Goal: Transaction & Acquisition: Purchase product/service

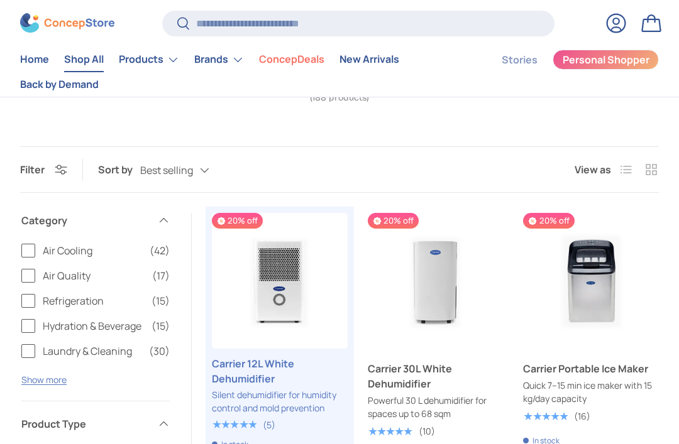
scroll to position [123, 0]
click at [278, 287] on img "Carrier 12L White Dehumidifier" at bounding box center [280, 281] width 136 height 136
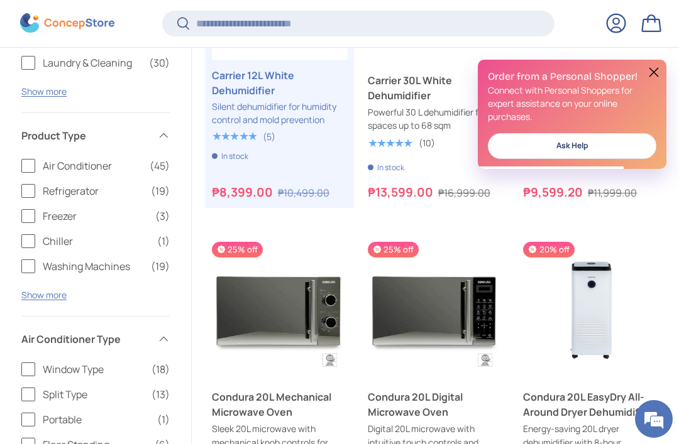
scroll to position [407, 0]
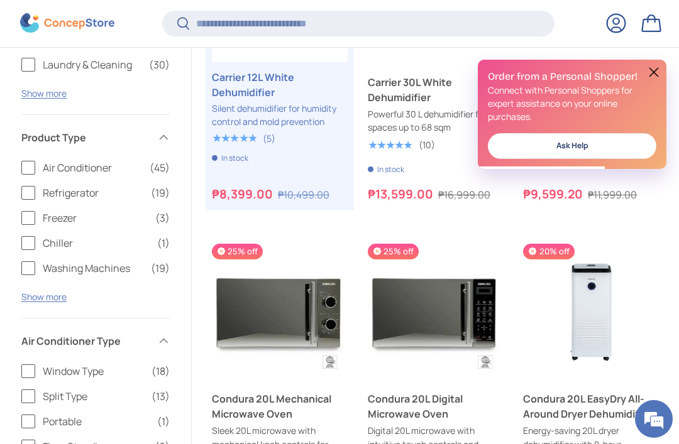
click at [595, 307] on img "Condura 20L EasyDry All-Around Dryer Dehumidifier" at bounding box center [591, 312] width 136 height 136
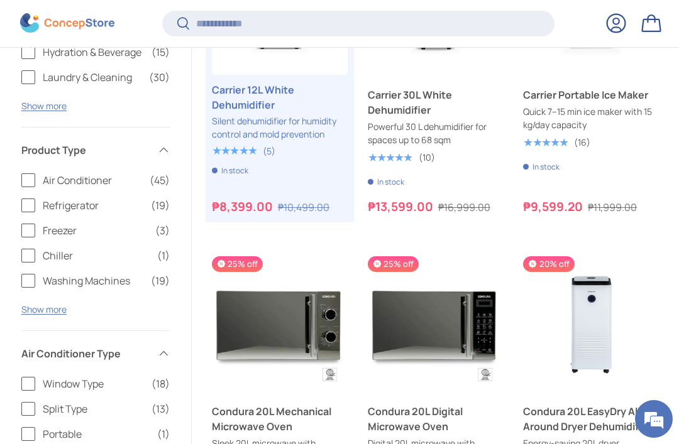
scroll to position [0, 0]
click at [606, 378] on span "Add to cart" at bounding box center [591, 379] width 48 height 12
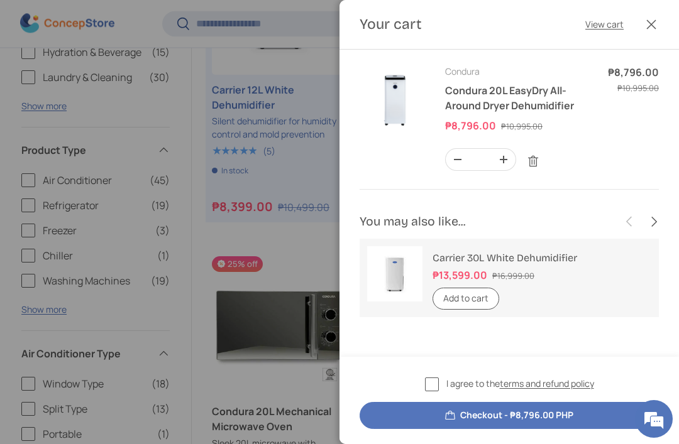
click at [540, 169] on link "Remove" at bounding box center [533, 162] width 24 height 24
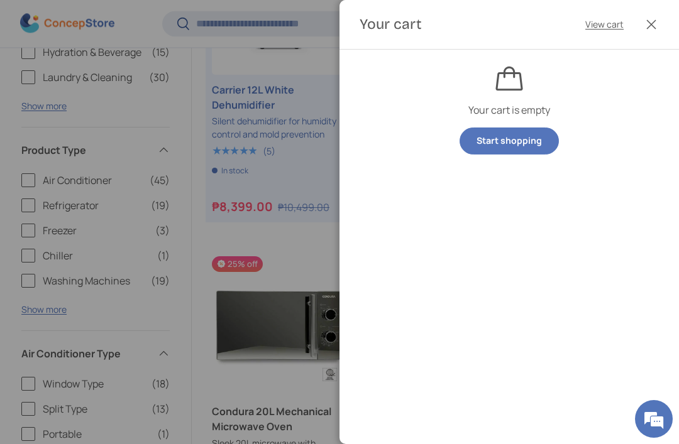
click at [648, 36] on button "Close" at bounding box center [651, 25] width 28 height 28
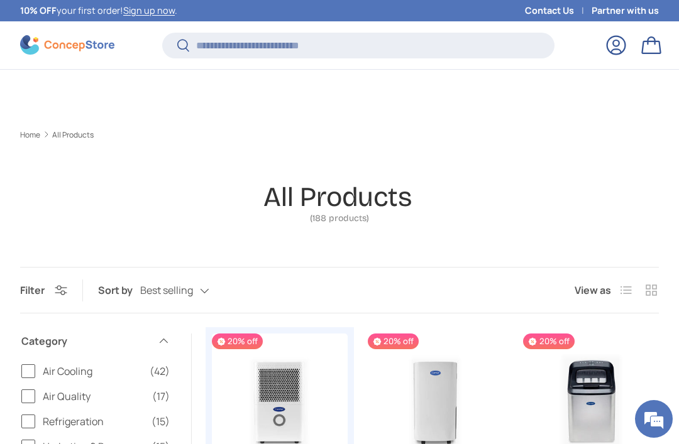
scroll to position [395, 0]
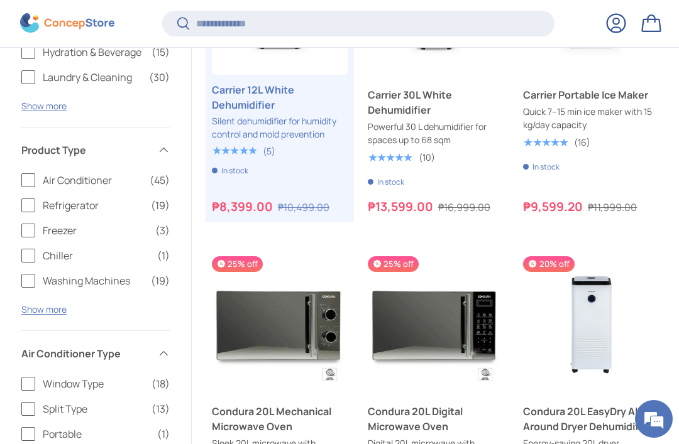
click at [583, 324] on img "Condura 20L EasyDry All-Around Dryer Dehumidifier" at bounding box center [591, 324] width 136 height 136
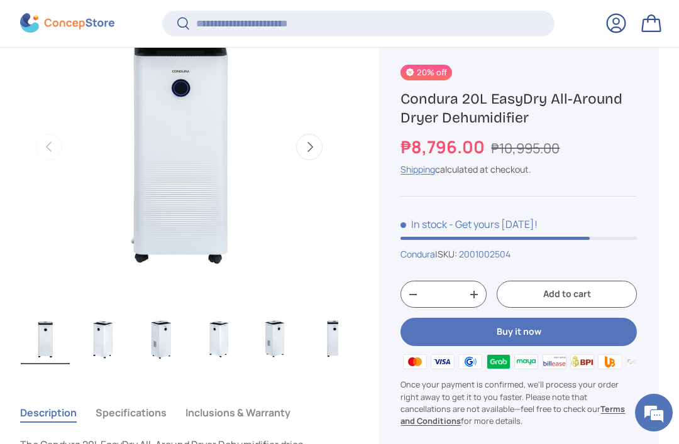
click at [126, 419] on button "Specifications" at bounding box center [131, 413] width 71 height 29
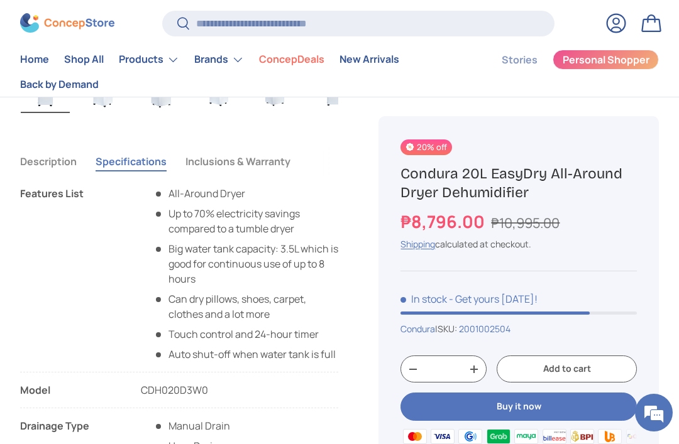
scroll to position [822, 0]
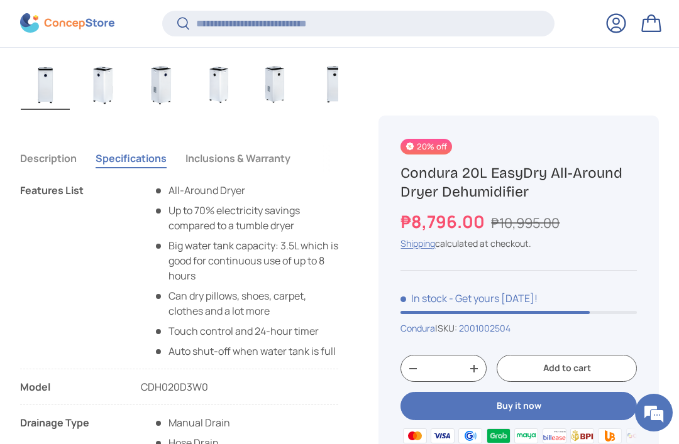
click at [57, 160] on button "Description" at bounding box center [48, 158] width 57 height 29
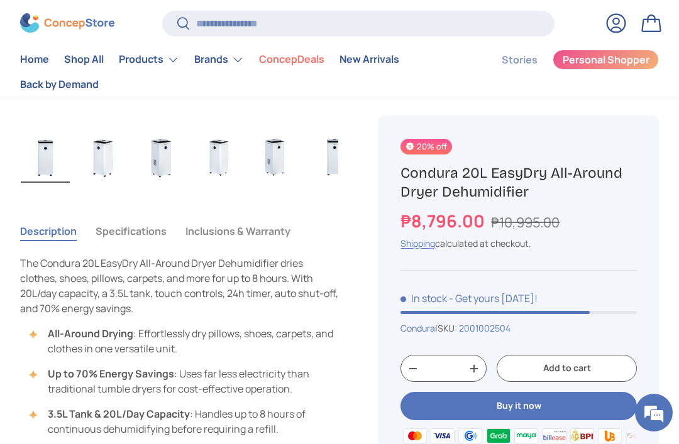
scroll to position [752, 0]
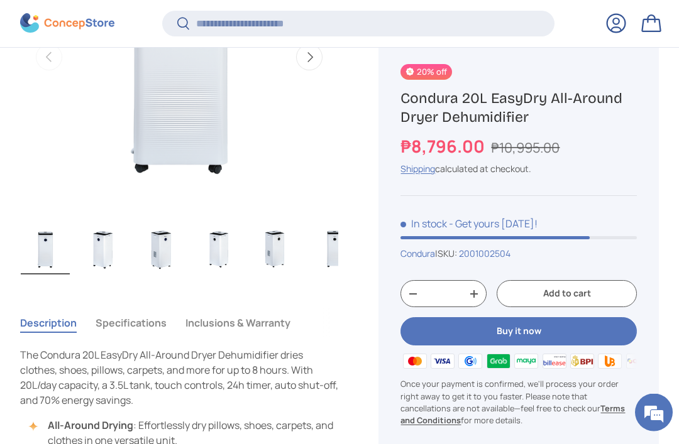
scroll to position [659, 0]
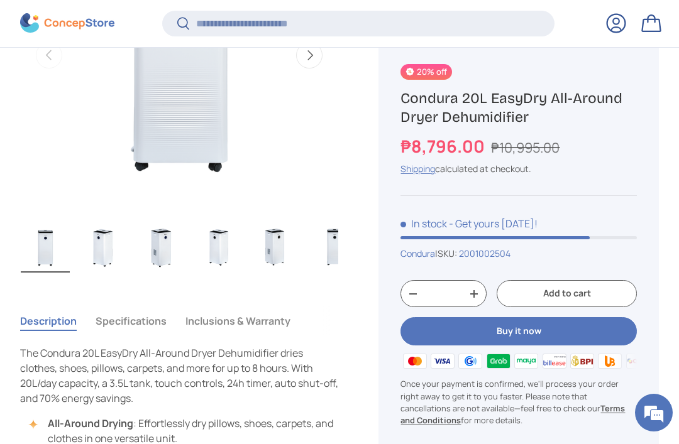
click at [129, 330] on button "Specifications" at bounding box center [131, 321] width 71 height 29
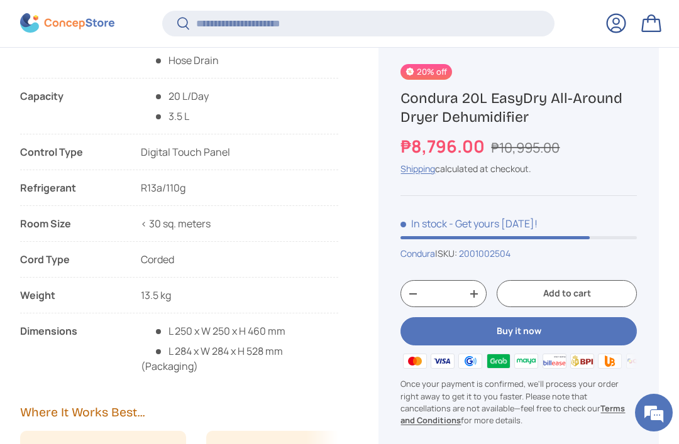
scroll to position [0, 0]
